Goal: Navigation & Orientation: Find specific page/section

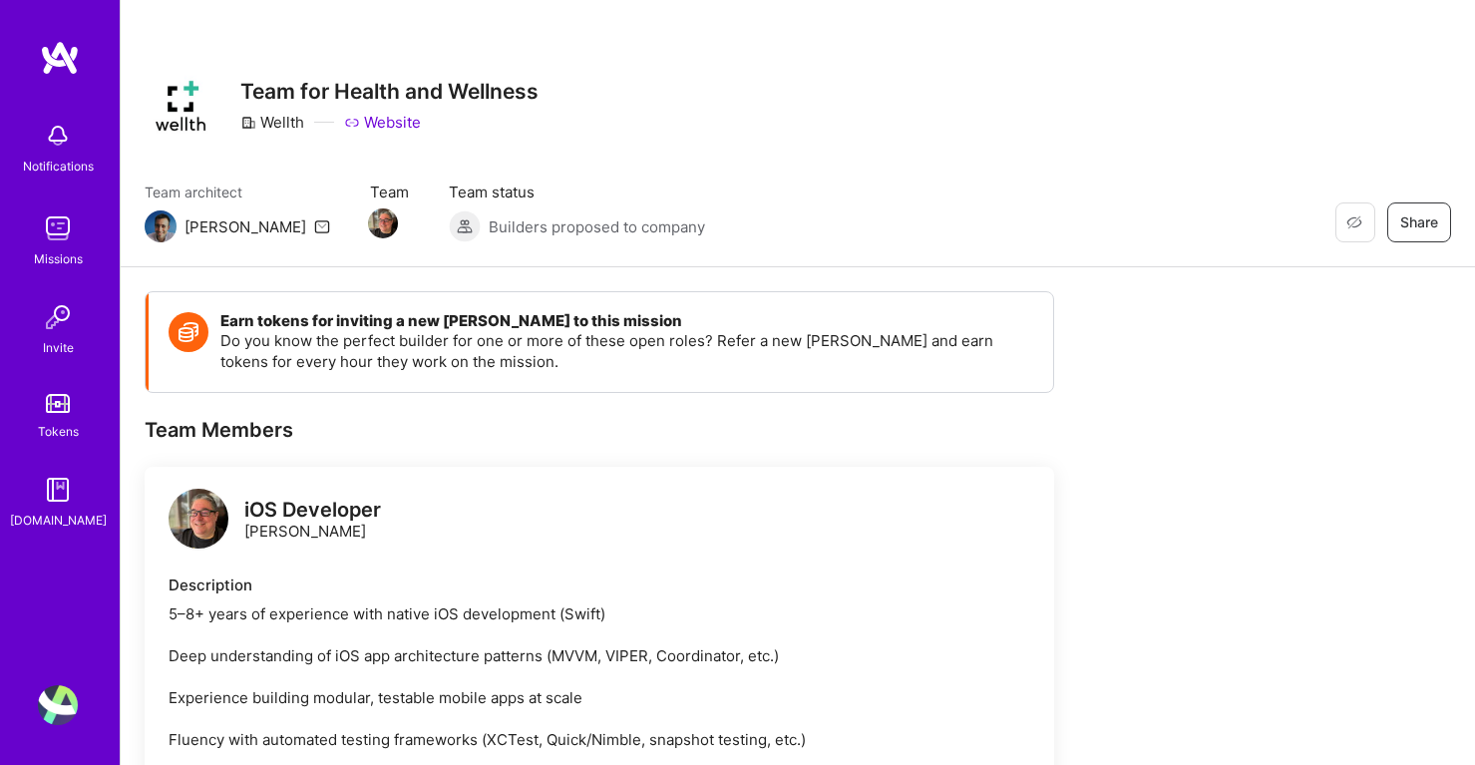
click at [381, 124] on link "Website" at bounding box center [382, 122] width 77 height 21
click at [68, 410] on img at bounding box center [58, 403] width 24 height 19
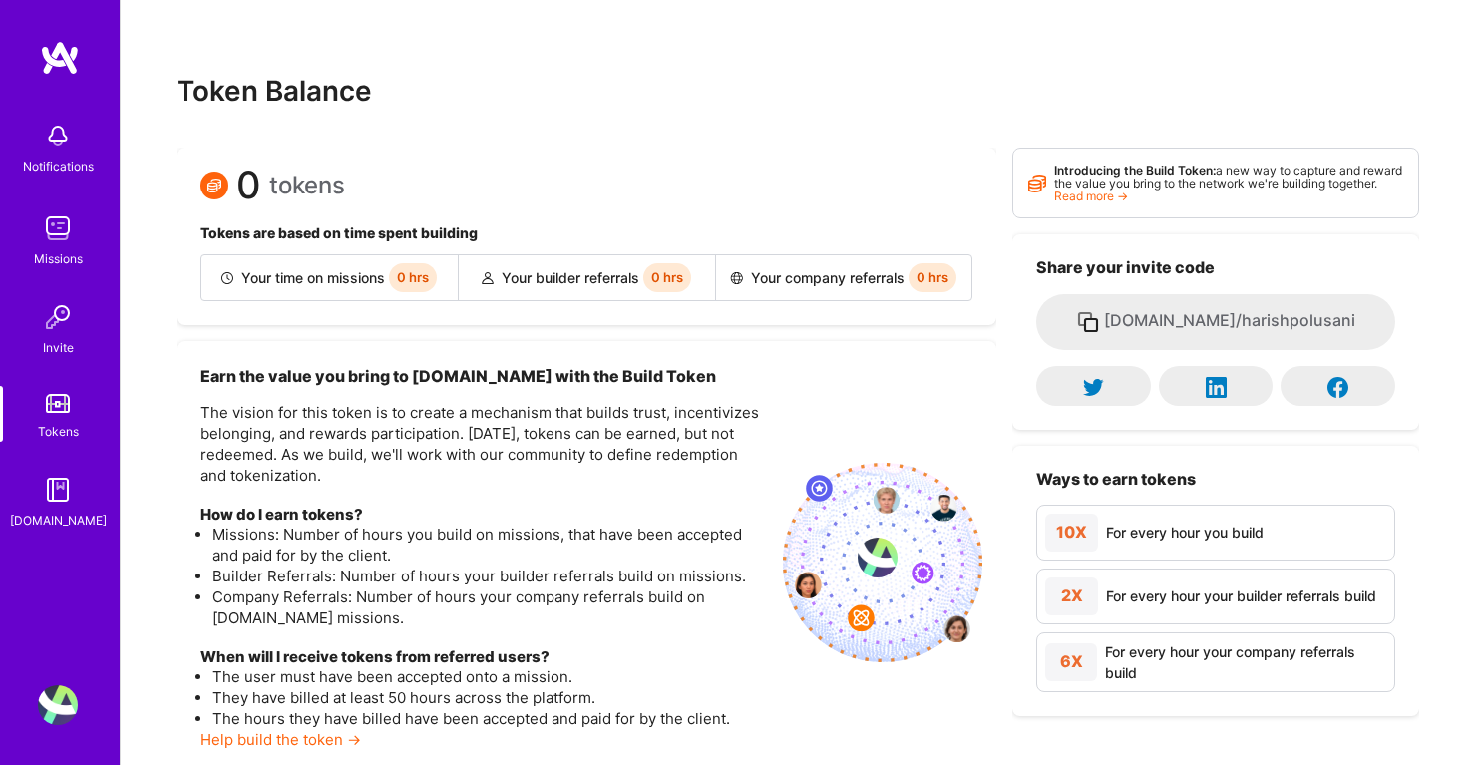
click at [54, 228] on img at bounding box center [58, 228] width 40 height 40
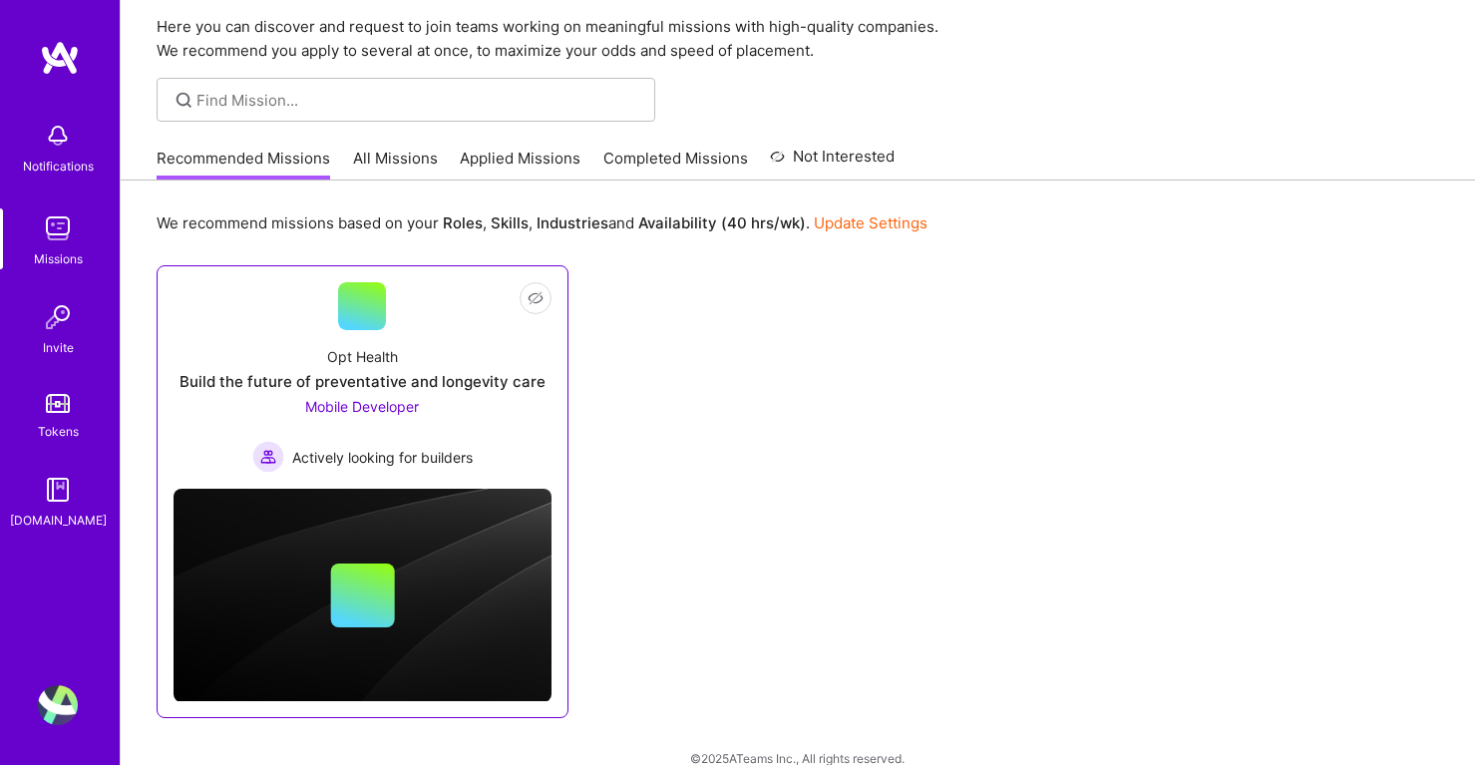
scroll to position [99, 0]
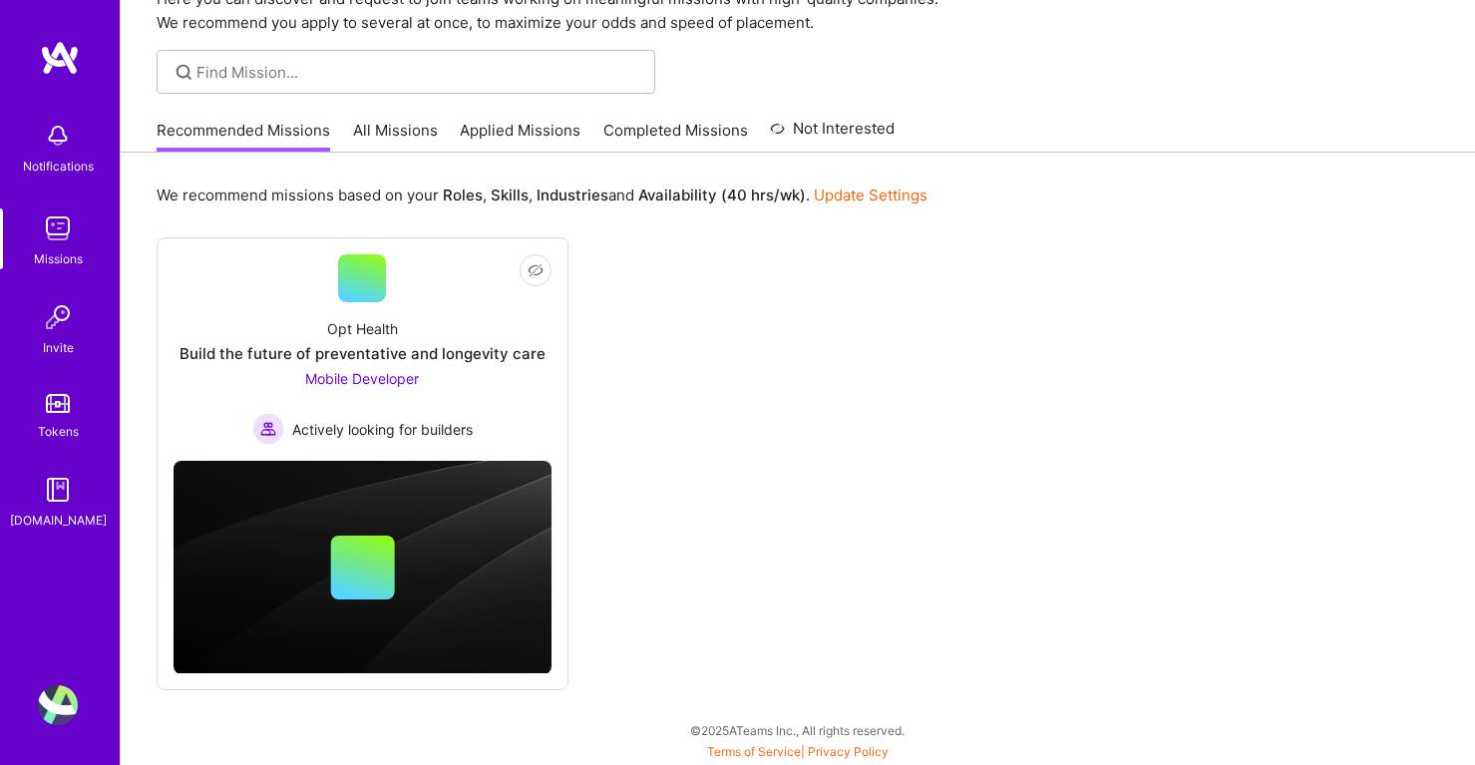
click at [365, 136] on link "All Missions" at bounding box center [395, 136] width 85 height 33
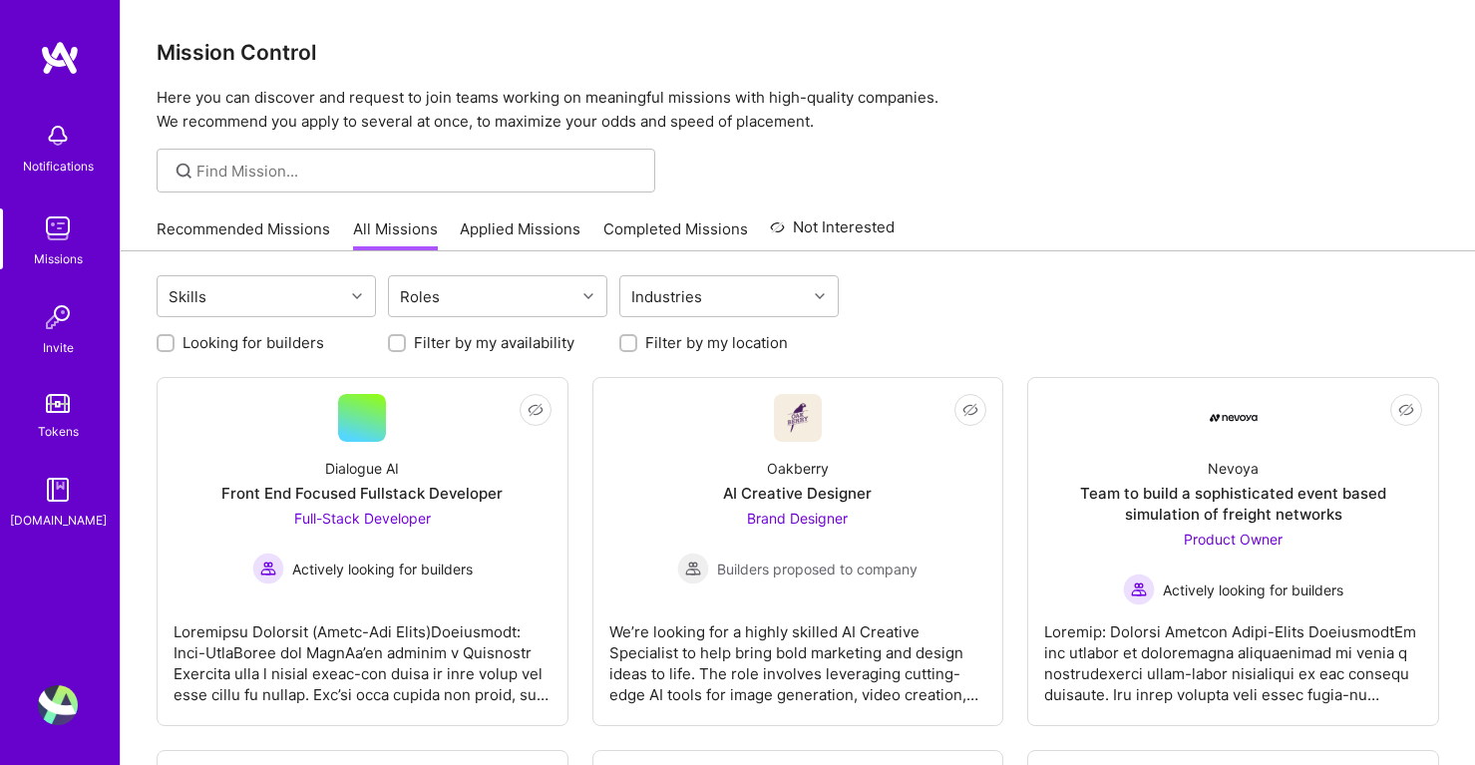
click at [561, 228] on link "Applied Missions" at bounding box center [520, 234] width 121 height 33
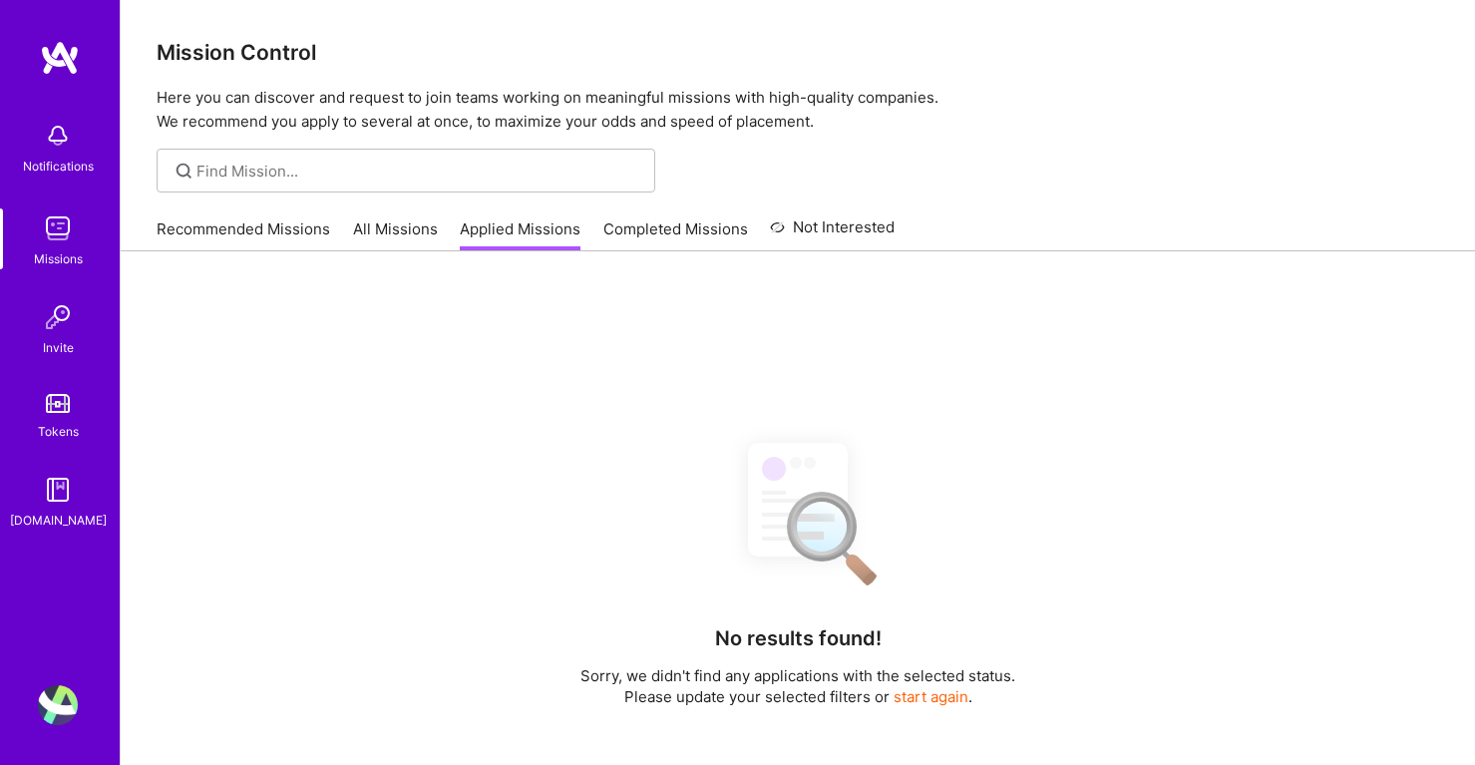
click at [674, 233] on link "Completed Missions" at bounding box center [675, 234] width 145 height 33
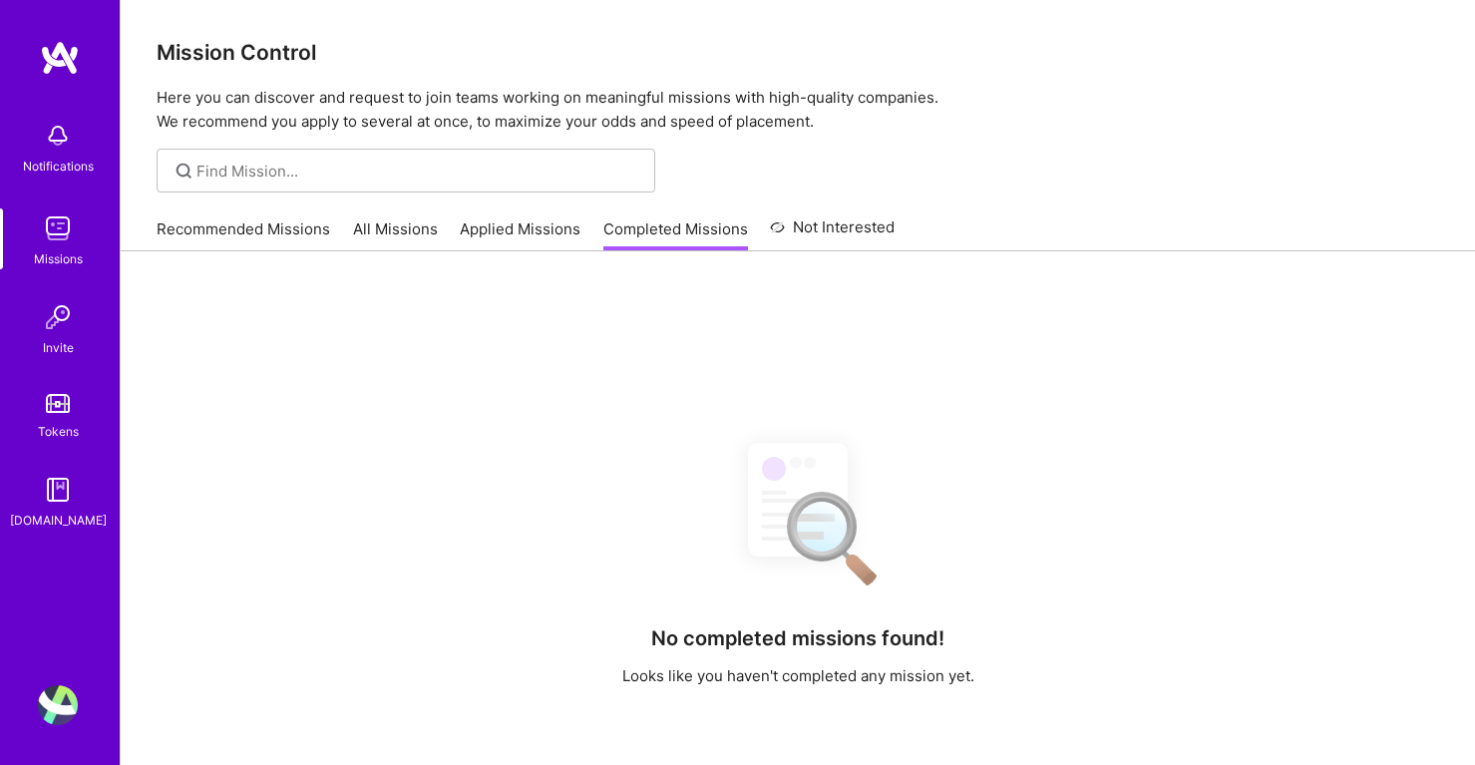
click at [62, 217] on img at bounding box center [58, 228] width 40 height 40
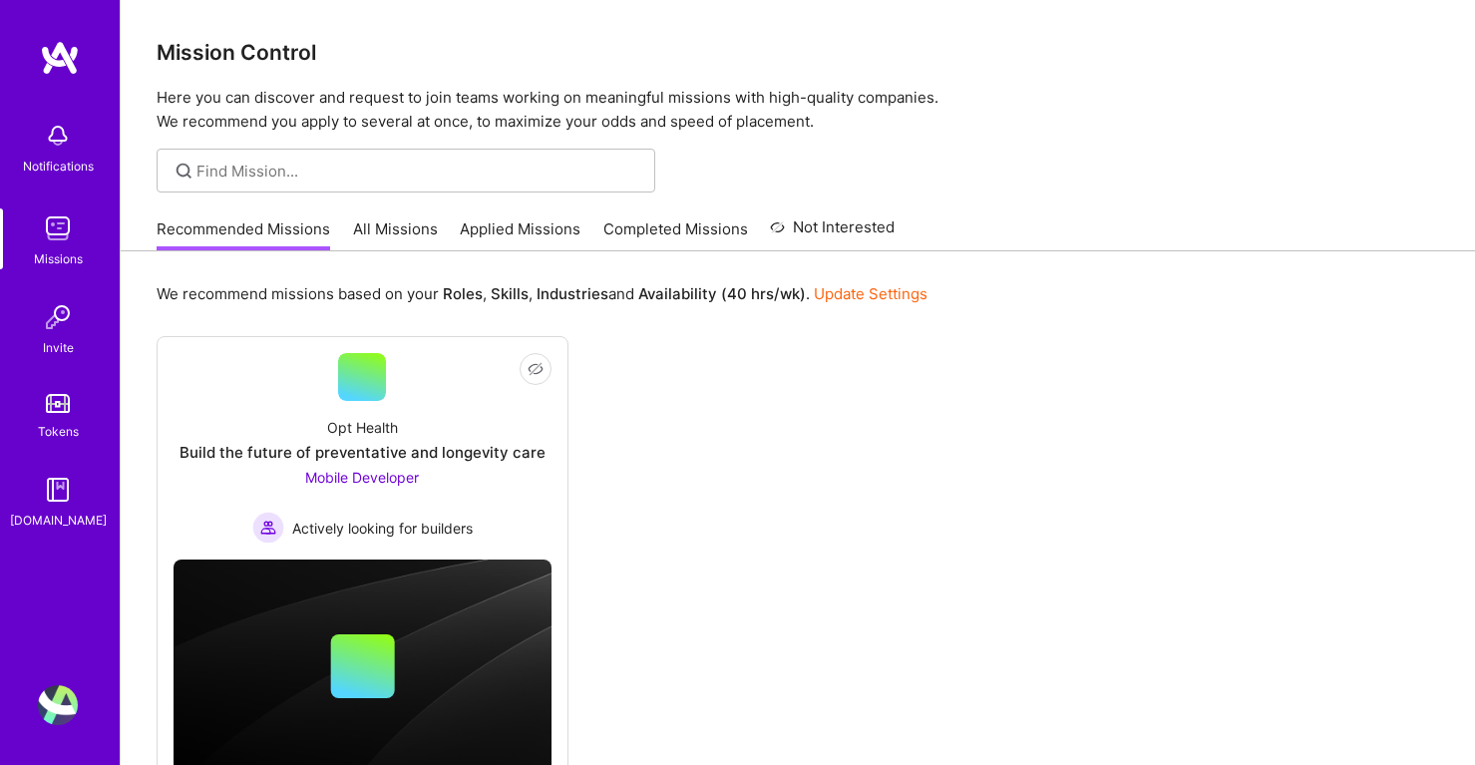
click at [59, 704] on img at bounding box center [58, 705] width 40 height 40
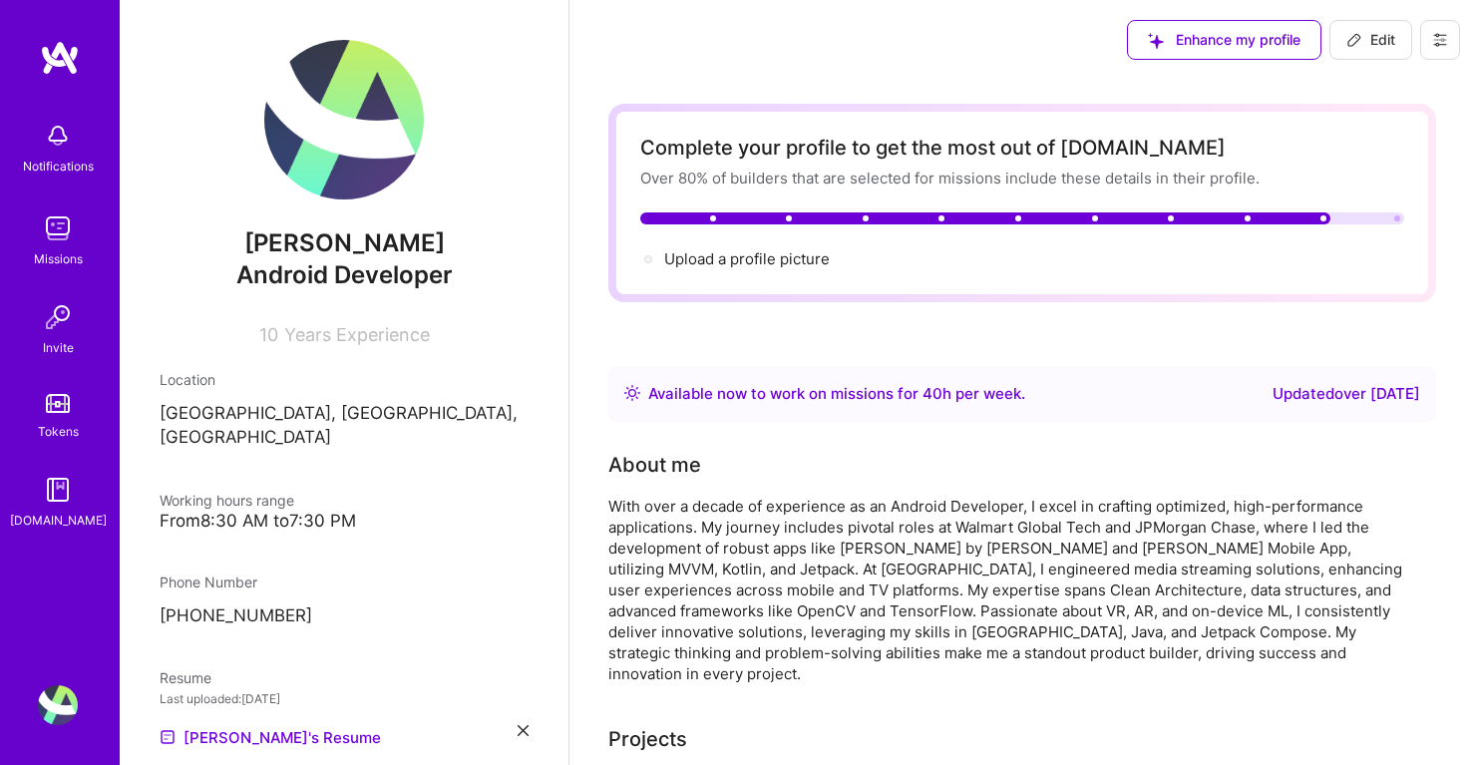
click at [61, 246] on img at bounding box center [58, 228] width 40 height 40
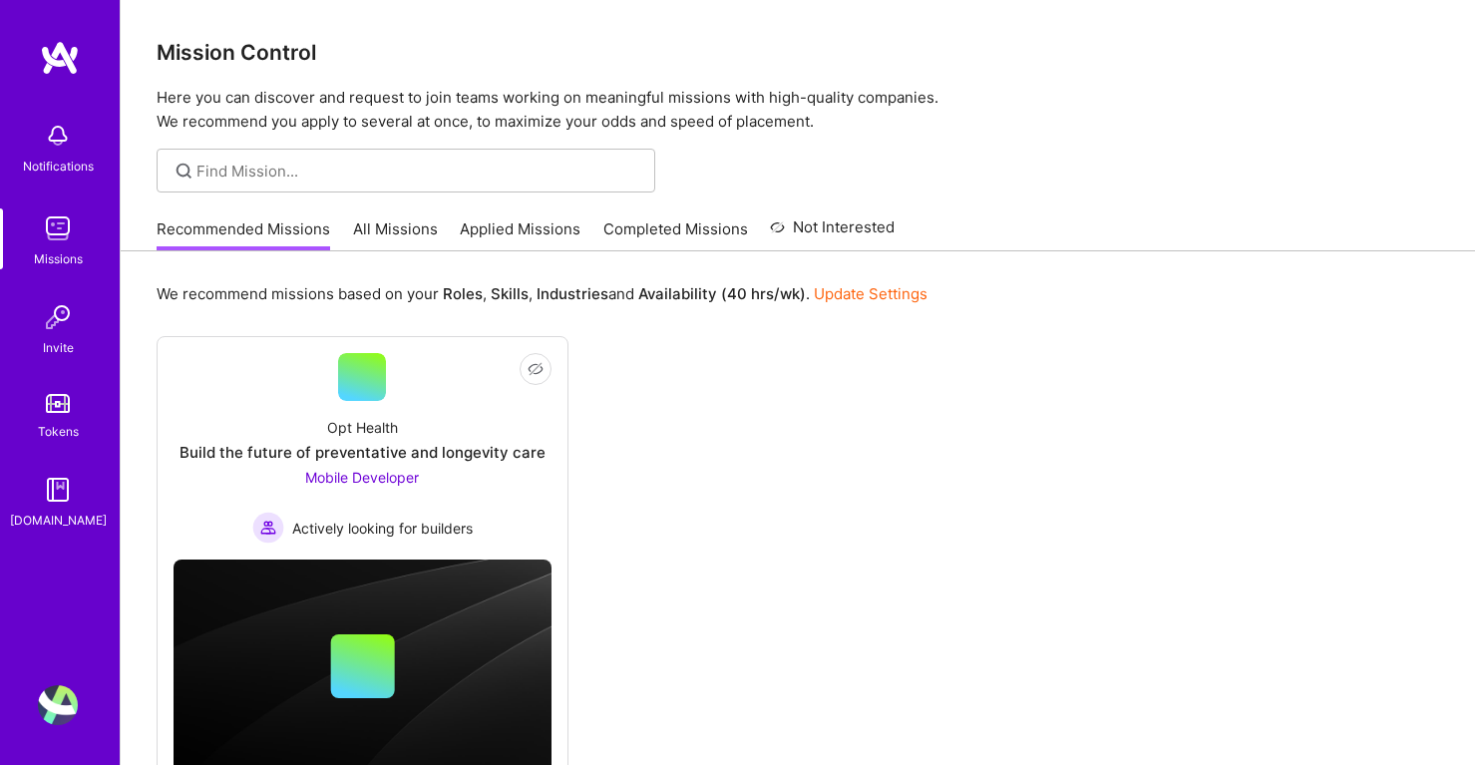
click at [56, 42] on img at bounding box center [60, 58] width 40 height 36
